Goal: Task Accomplishment & Management: Use online tool/utility

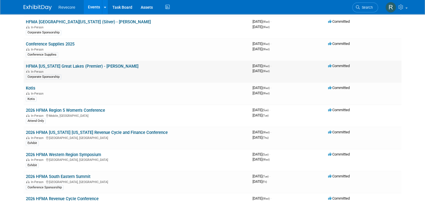
scroll to position [580, 0]
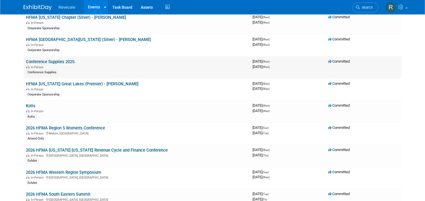
click at [64, 59] on link "Conference Supplies 2025" at bounding box center [50, 61] width 49 height 5
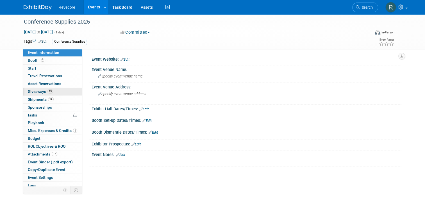
click at [58, 92] on link "19 Giveaways 19" at bounding box center [52, 92] width 58 height 8
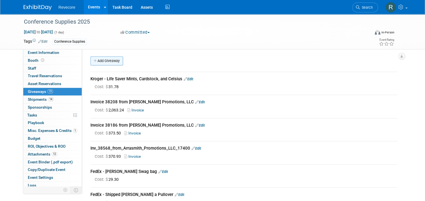
click at [97, 58] on link "Add Giveaway" at bounding box center [106, 60] width 33 height 9
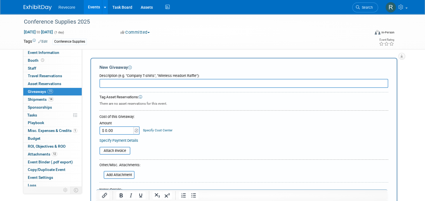
click at [139, 85] on input "text" at bounding box center [243, 83] width 289 height 9
paste input "Clove and Twine - Ovale Acacia Cutting Board"
click at [112, 83] on input "Clove and Twine - Ovale Acacia Cutting Board" at bounding box center [243, 83] width 289 height 9
type input "Clove & Twine - Ovale Acacia Cutting Board"
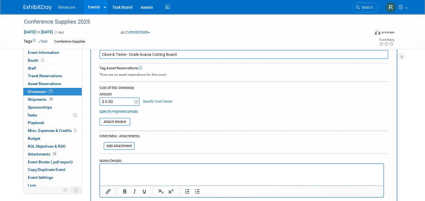
scroll to position [28, 0]
click at [118, 104] on input "$ 0.00" at bounding box center [116, 102] width 35 height 8
click at [118, 102] on input "$ 0.00" at bounding box center [116, 102] width 35 height 8
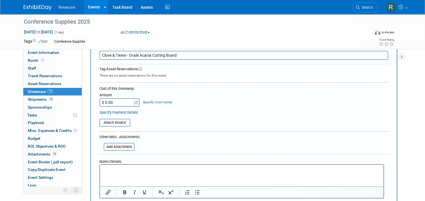
paste input "2,806.48"
type input "$ 2,806.48"
drag, startPoint x: 196, startPoint y: 110, endPoint x: 193, endPoint y: 112, distance: 4.3
click at [196, 110] on div "Specify Payment Details" at bounding box center [243, 113] width 289 height 6
click at [112, 121] on input "file" at bounding box center [96, 122] width 67 height 7
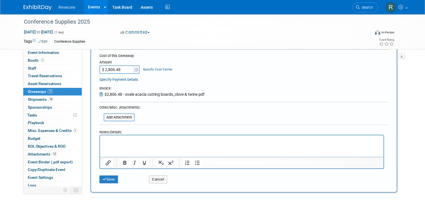
scroll to position [112, 0]
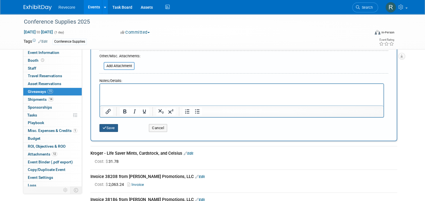
click at [108, 129] on button "Save" at bounding box center [108, 128] width 19 height 8
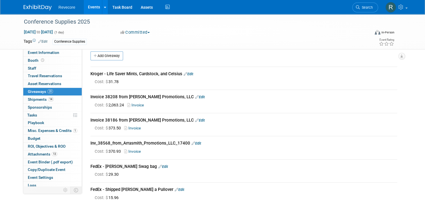
scroll to position [0, 0]
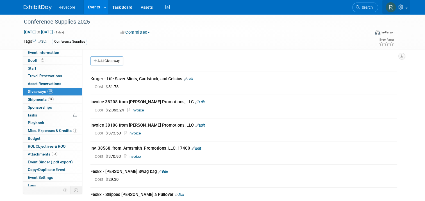
click at [410, 9] on link at bounding box center [396, 7] width 28 height 14
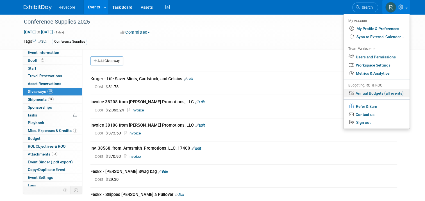
click at [388, 95] on link "Annual Budgets (all events)" at bounding box center [377, 93] width 66 height 8
